Goal: Task Accomplishment & Management: Manage account settings

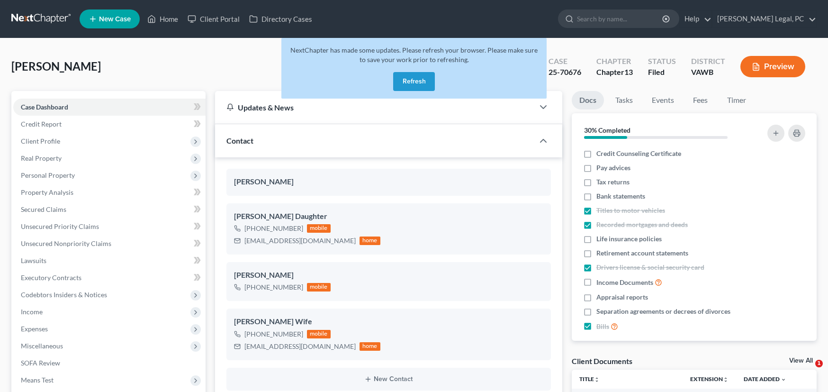
select select "6"
click at [421, 78] on button "Refresh" at bounding box center [414, 81] width 42 height 19
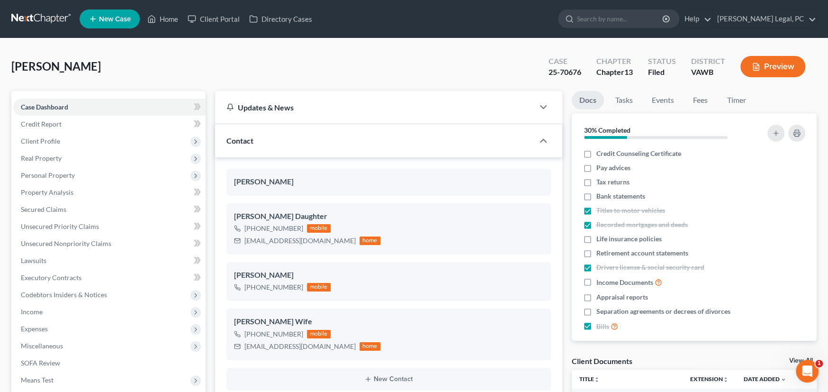
click at [200, 63] on div "Spriggs, Robert Upgraded Case 25-70676 Chapter Chapter 13 Status Filed District…" at bounding box center [413, 70] width 805 height 41
click at [37, 14] on link at bounding box center [41, 18] width 61 height 17
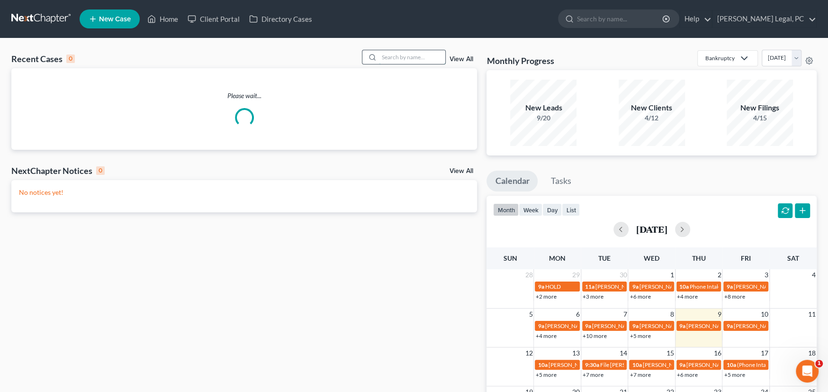
click at [418, 60] on input "search" at bounding box center [412, 57] width 66 height 14
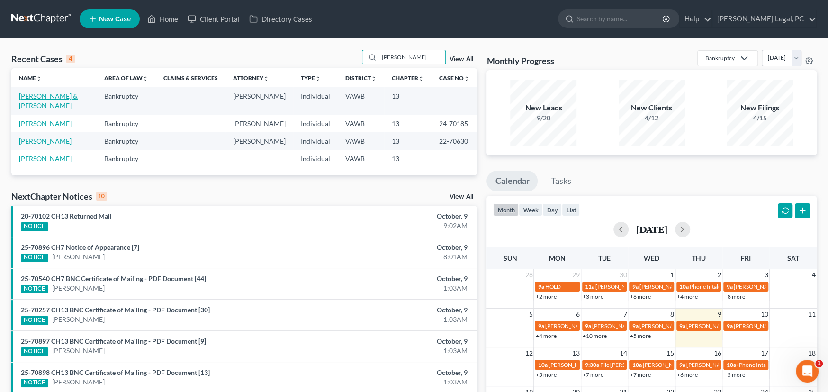
type input "zach"
click at [78, 97] on link "Smith, Zachery & Luciann" at bounding box center [48, 101] width 59 height 18
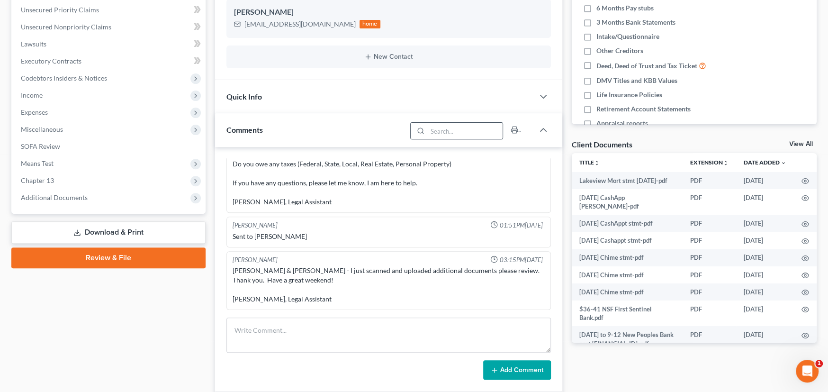
scroll to position [236, 0]
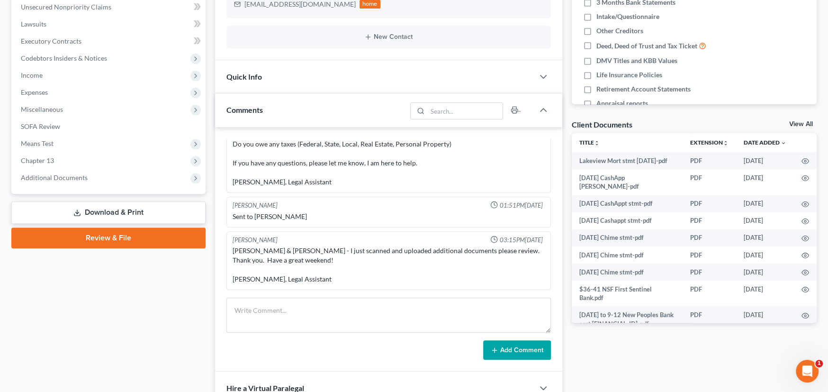
click at [389, 263] on div "Smith, Zachery & Luciann - I just scanned and uploaded additional documents ple…" at bounding box center [389, 265] width 312 height 38
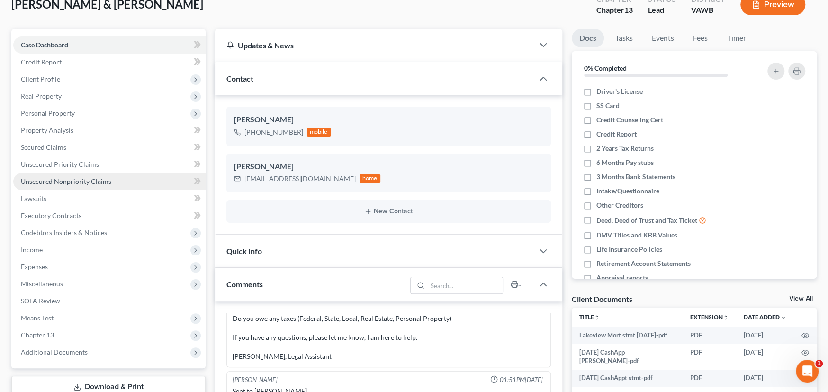
scroll to position [142, 0]
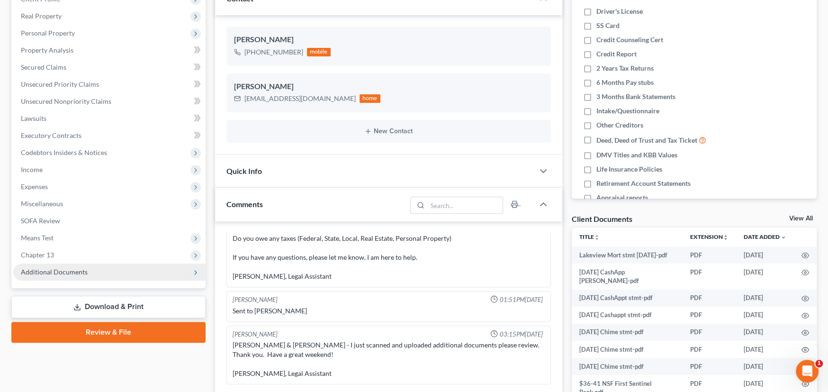
click at [64, 268] on span "Additional Documents" at bounding box center [54, 272] width 67 height 8
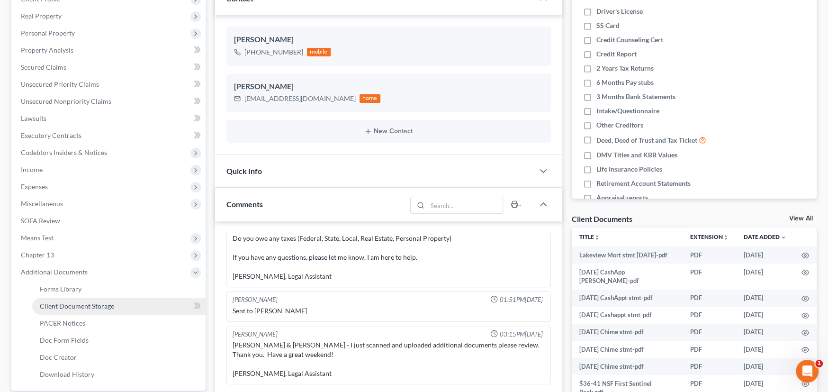
click at [71, 302] on span "Client Document Storage" at bounding box center [77, 306] width 74 height 8
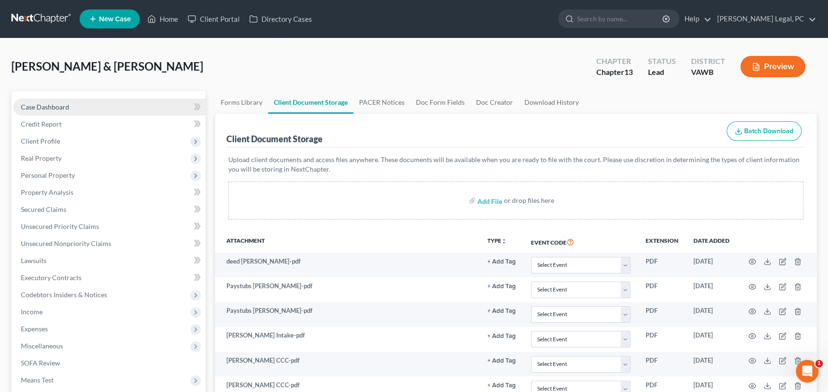
click at [45, 106] on span "Case Dashboard" at bounding box center [45, 107] width 48 height 8
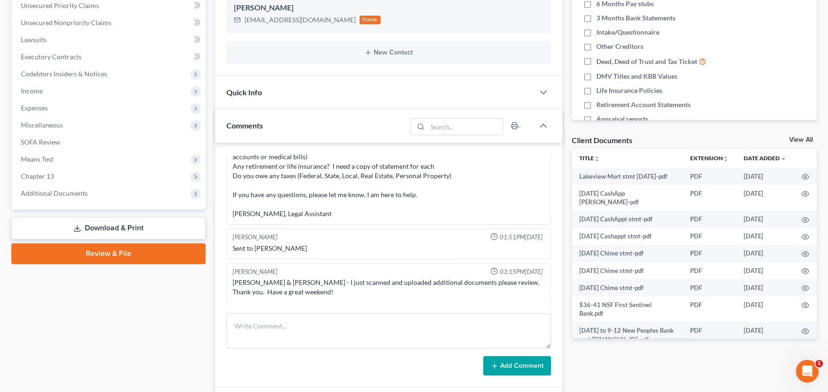
scroll to position [99, 0]
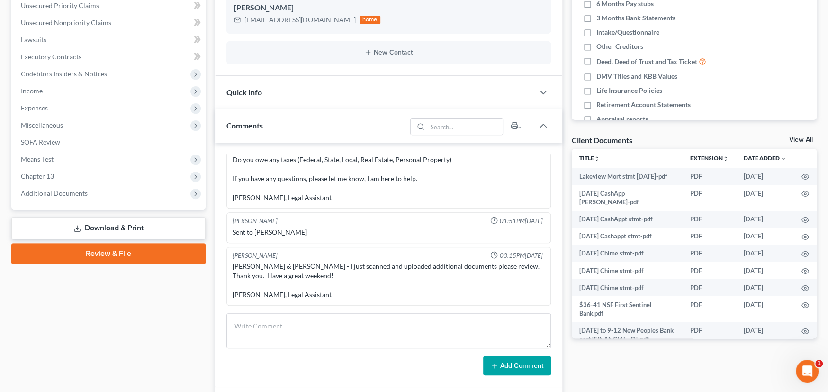
click at [351, 285] on div "Smith, Zachery & Luciann - I just scanned and uploaded additional documents ple…" at bounding box center [389, 280] width 312 height 38
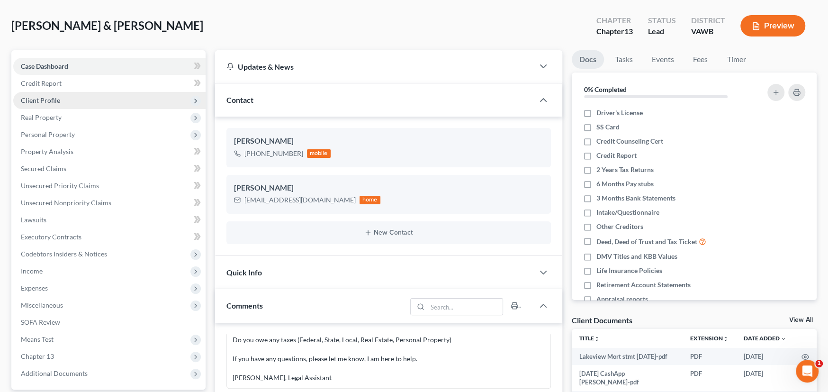
scroll to position [0, 0]
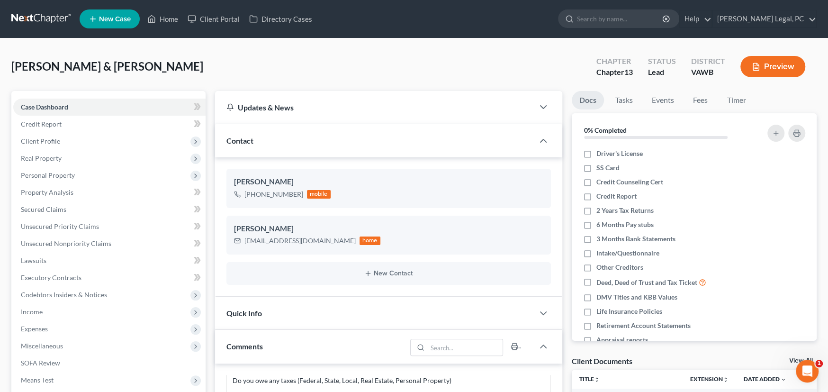
click at [27, 12] on link at bounding box center [41, 18] width 61 height 17
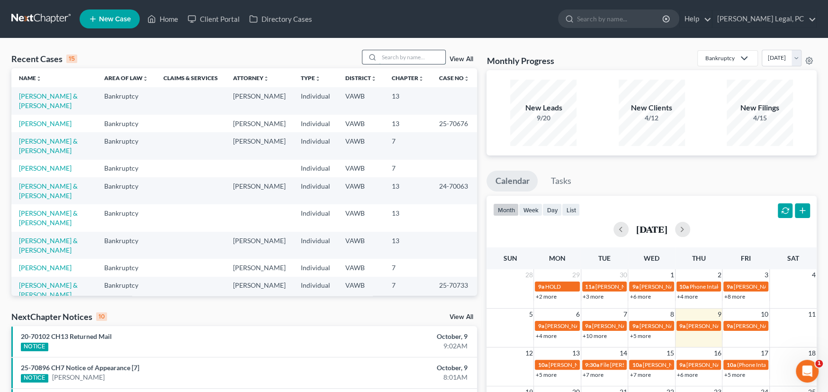
click at [398, 59] on input "search" at bounding box center [412, 57] width 66 height 14
click at [393, 55] on input "search" at bounding box center [412, 57] width 66 height 14
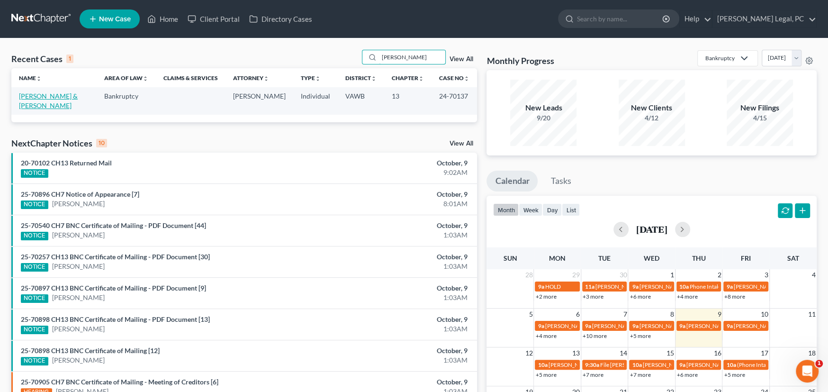
type input "[PERSON_NAME]"
click at [54, 99] on link "[PERSON_NAME] & [PERSON_NAME]" at bounding box center [48, 101] width 59 height 18
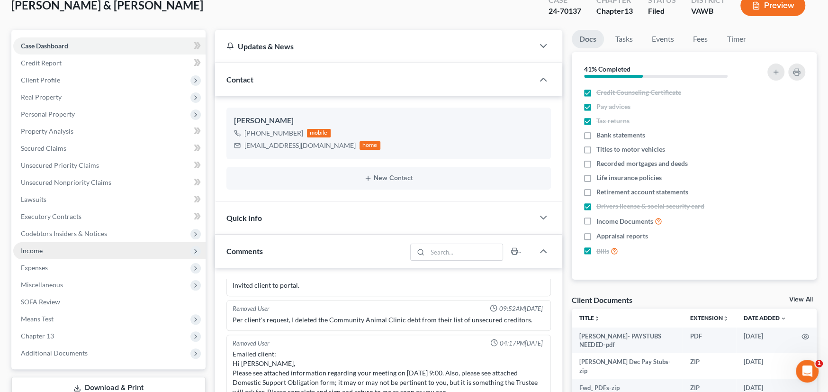
scroll to position [142, 0]
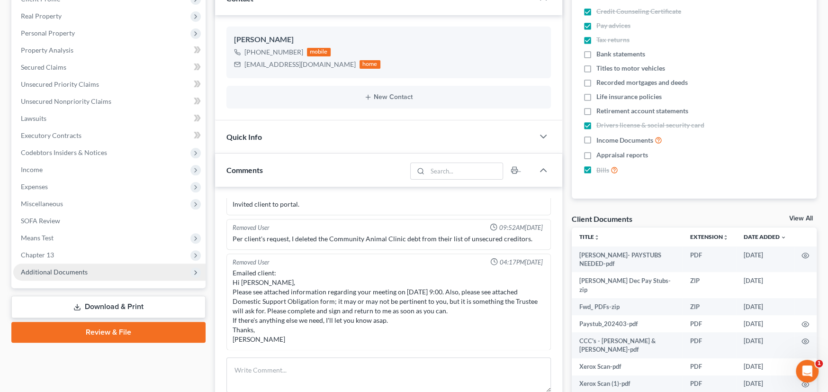
click at [65, 276] on span "Additional Documents" at bounding box center [109, 271] width 192 height 17
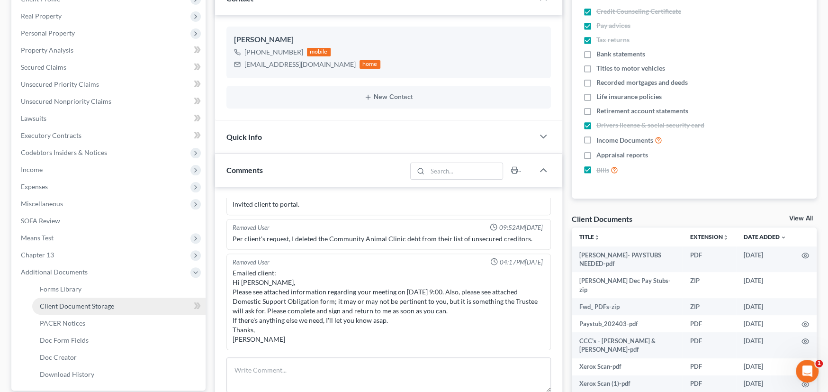
click at [68, 306] on span "Client Document Storage" at bounding box center [77, 306] width 74 height 8
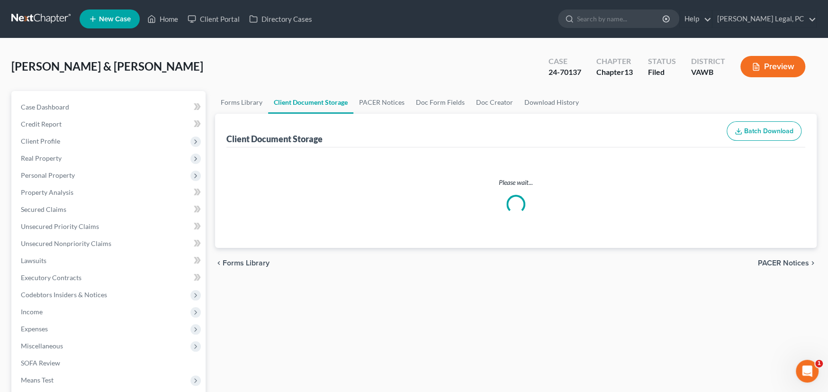
select select "0"
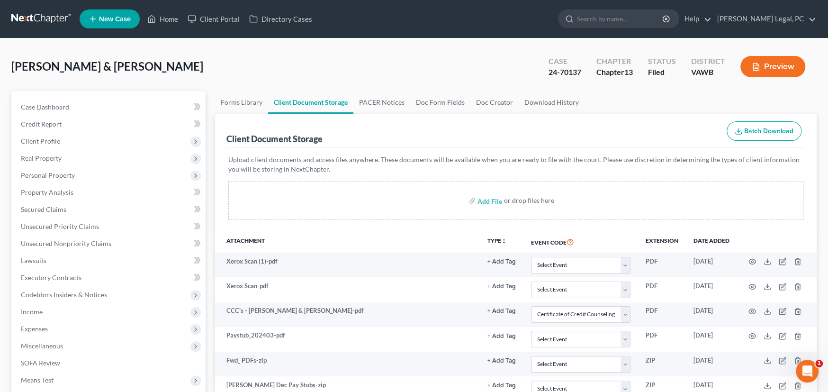
select select "0"
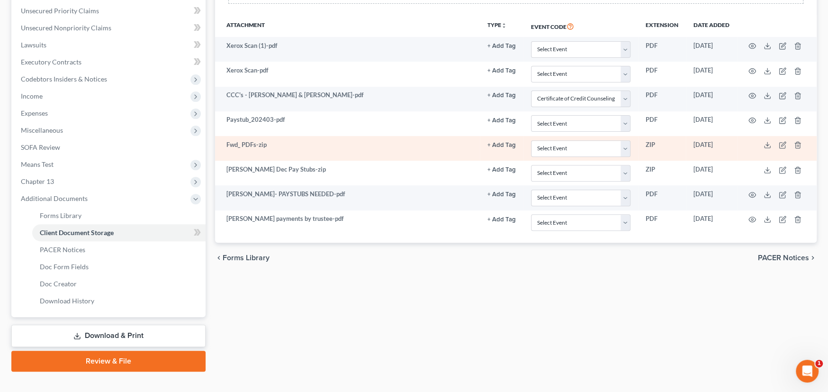
scroll to position [230, 0]
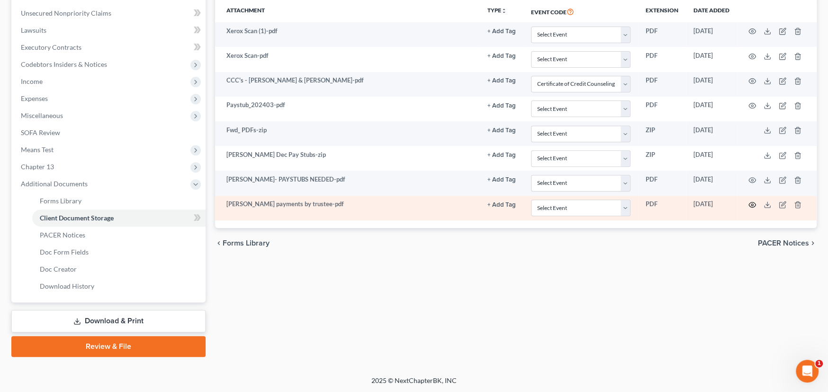
click at [754, 205] on icon "button" at bounding box center [752, 204] width 7 height 5
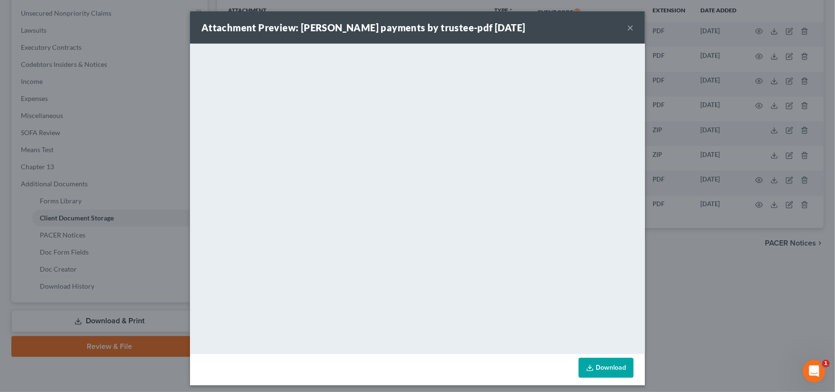
click at [627, 22] on button "×" at bounding box center [630, 27] width 7 height 11
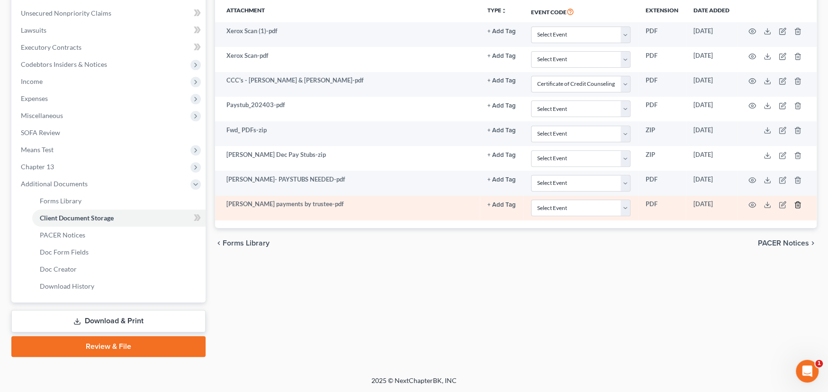
click at [796, 203] on icon "button" at bounding box center [798, 205] width 8 height 8
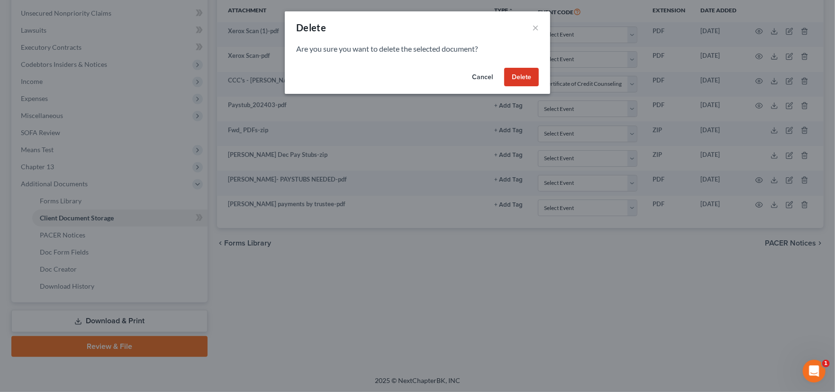
click at [517, 68] on button "Delete" at bounding box center [521, 77] width 35 height 19
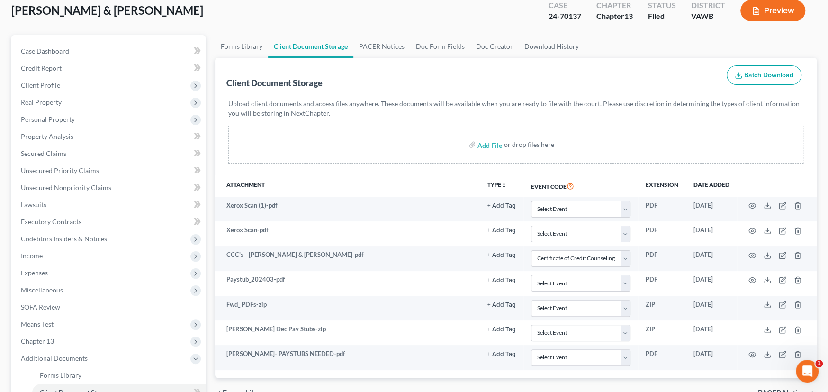
scroll to position [0, 0]
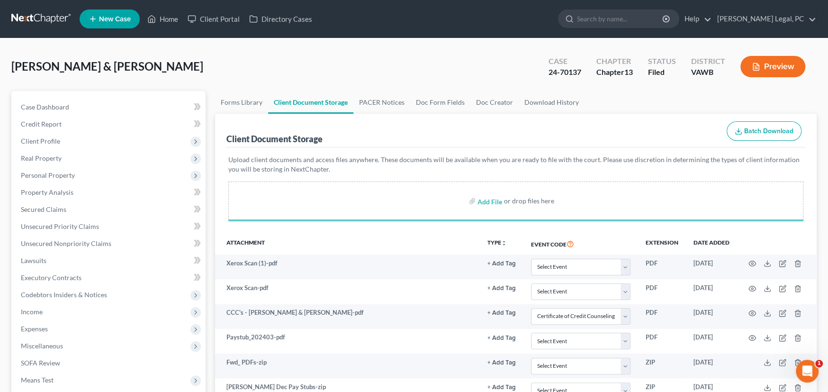
select select "0"
